Goal: Navigation & Orientation: Find specific page/section

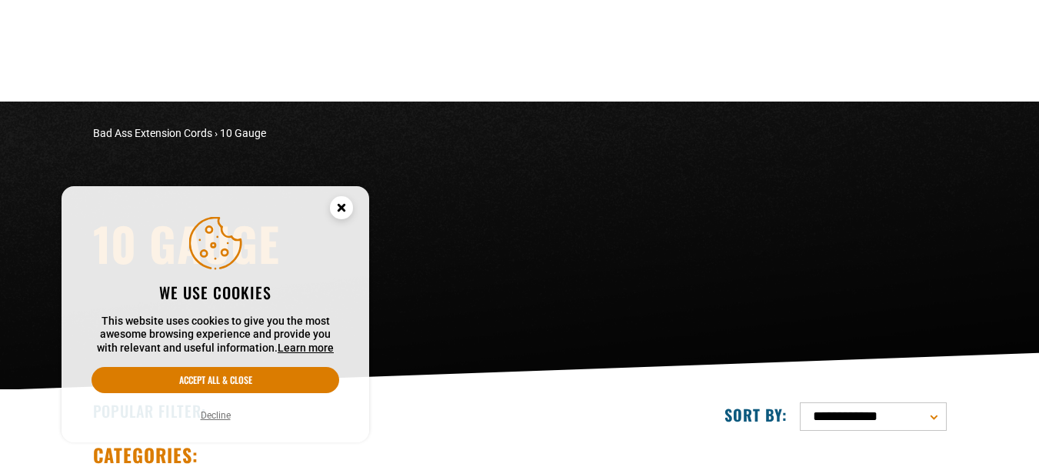
scroll to position [385, 0]
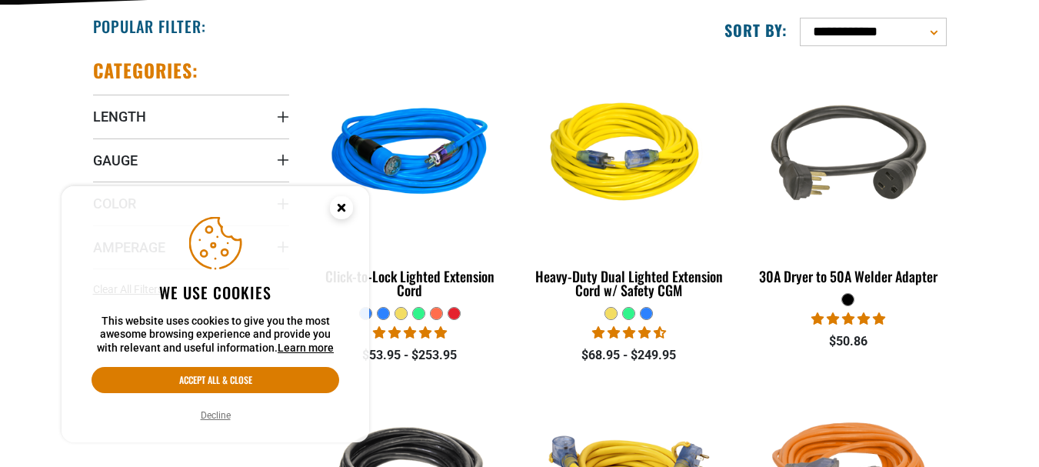
click at [208, 422] on button "Decline" at bounding box center [215, 415] width 39 height 15
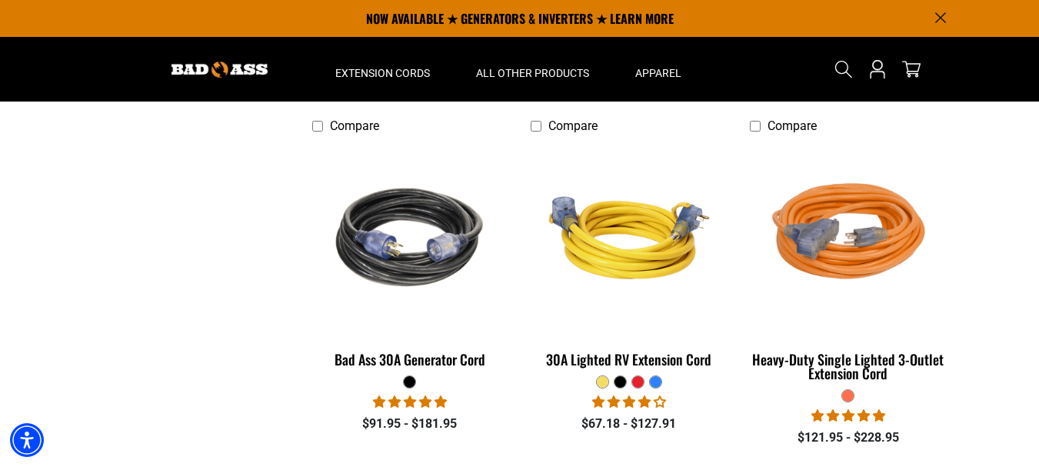
scroll to position [308, 0]
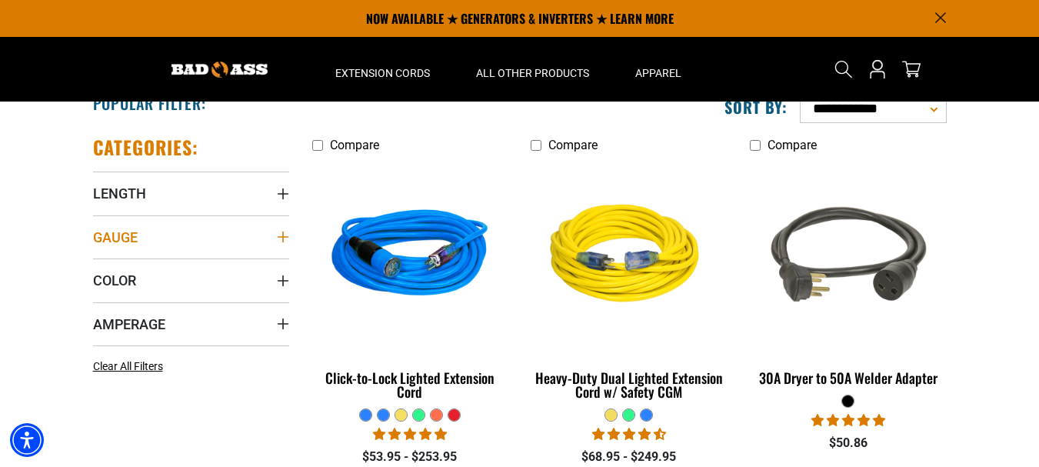
click at [278, 236] on icon "Gauge" at bounding box center [283, 237] width 12 height 12
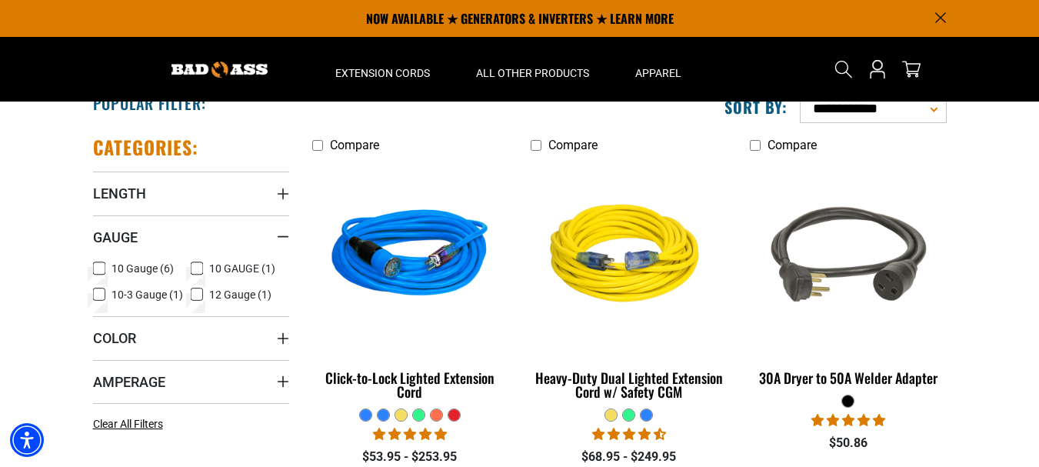
click at [97, 268] on icon at bounding box center [99, 268] width 12 height 20
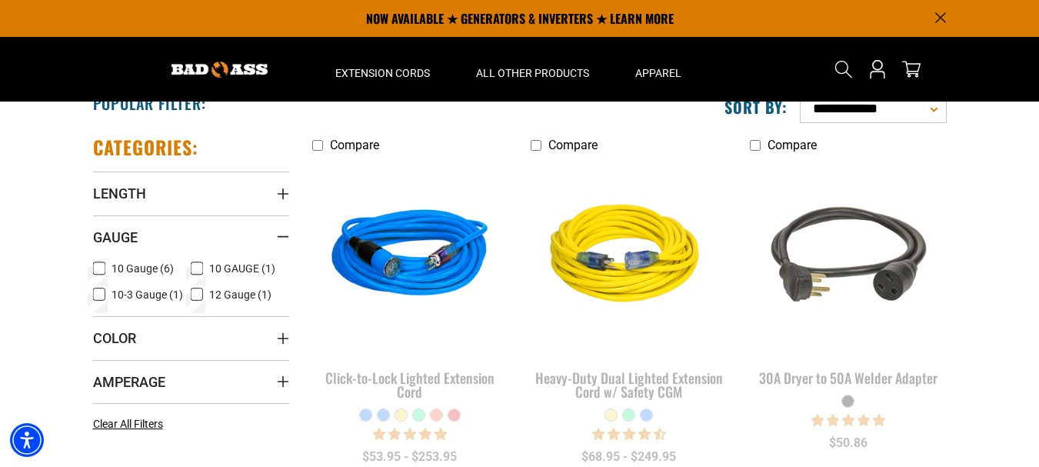
click at [98, 298] on icon at bounding box center [99, 295] width 12 height 20
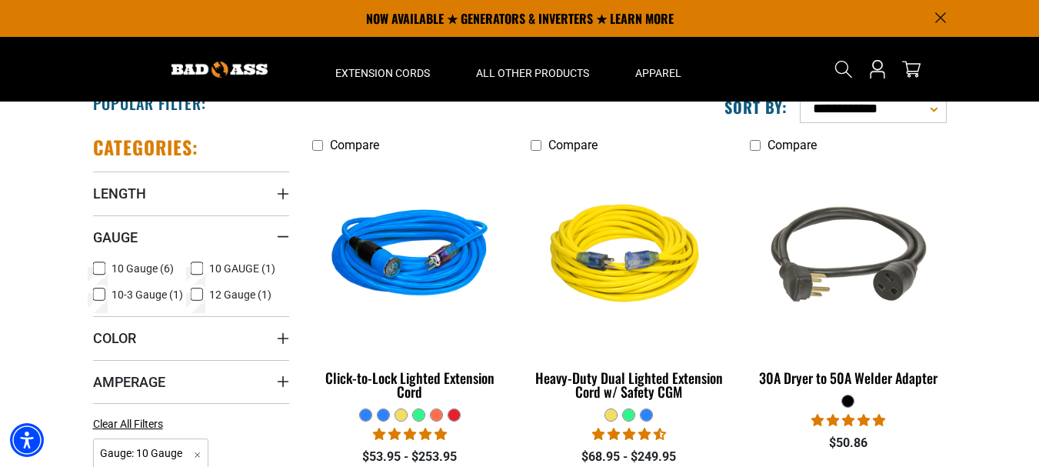
click at [197, 265] on icon at bounding box center [197, 268] width 12 height 20
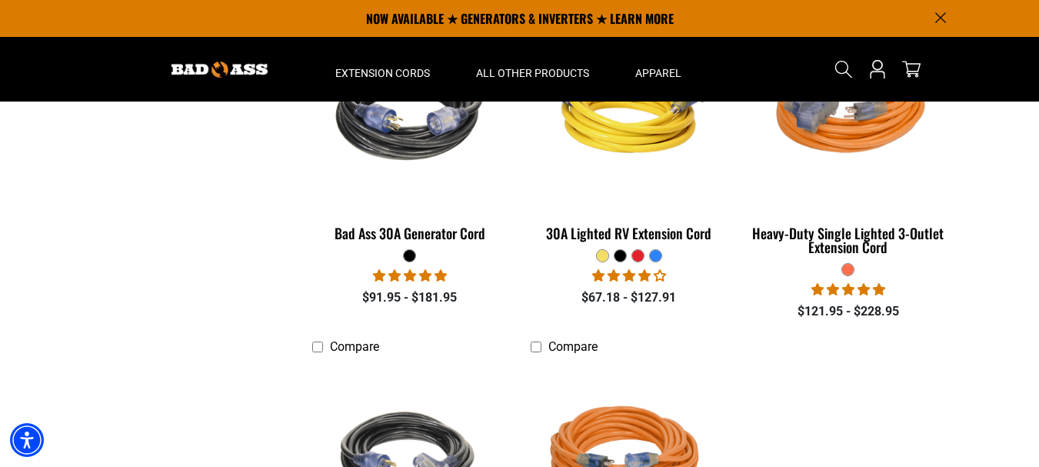
scroll to position [769, 0]
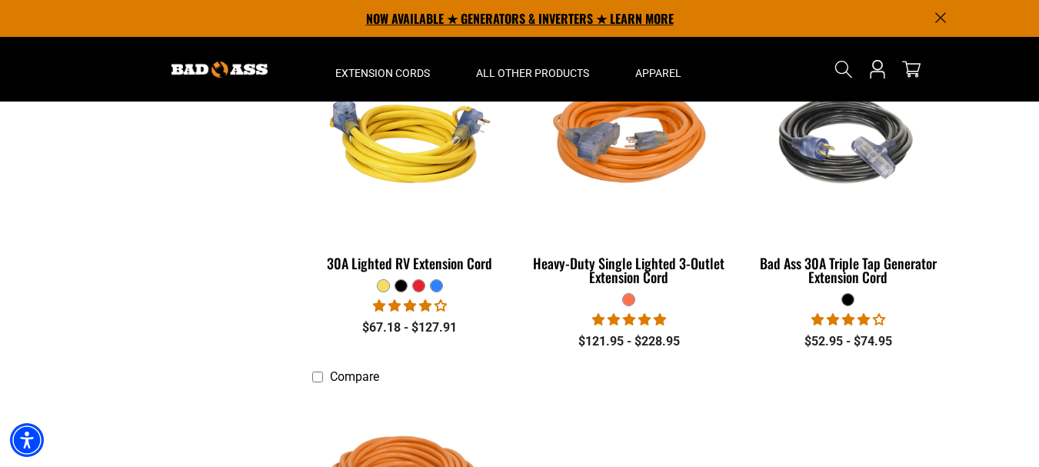
scroll to position [308, 0]
